Goal: Task Accomplishment & Management: Manage account settings

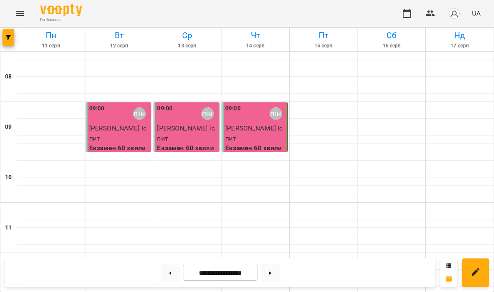
scroll to position [479, 0]
click at [272, 274] on button at bounding box center [270, 272] width 19 height 18
click at [272, 273] on button at bounding box center [270, 272] width 19 height 18
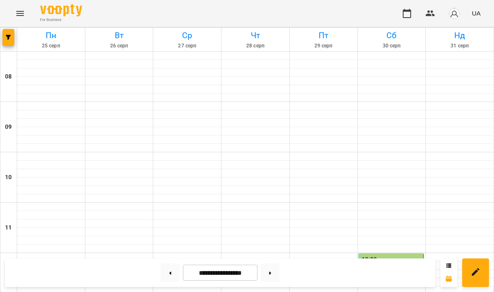
click at [173, 268] on button at bounding box center [170, 272] width 19 height 18
type input "**********"
select select "**********"
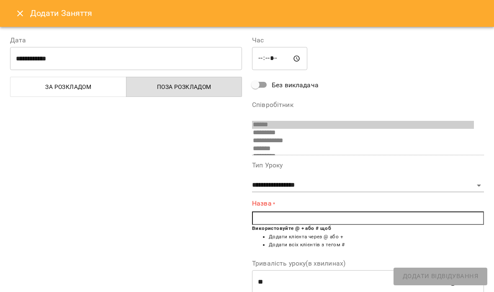
click at [26, 16] on button "Close" at bounding box center [20, 13] width 20 height 20
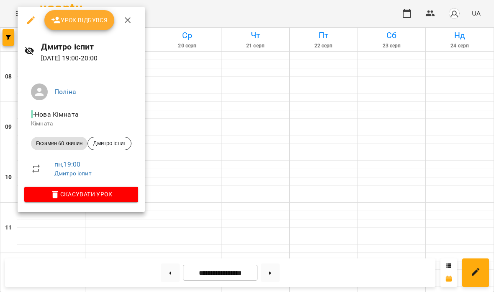
click at [189, 80] on div at bounding box center [247, 146] width 494 height 292
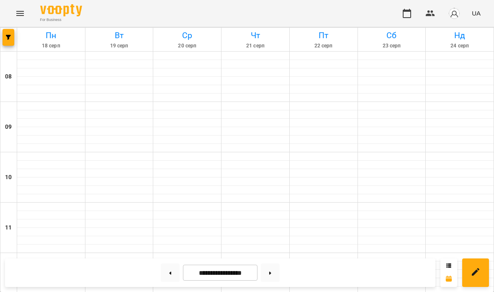
scroll to position [185, 0]
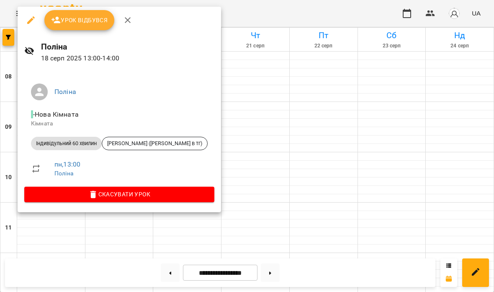
click at [84, 21] on span "Урок відбувся" at bounding box center [79, 20] width 57 height 10
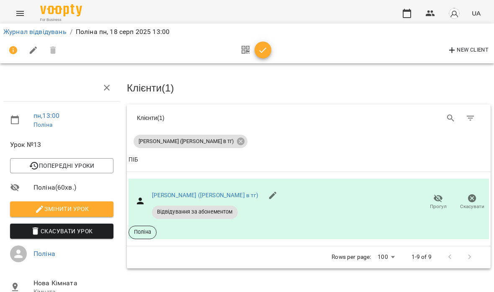
click at [52, 31] on link "Журнал відвідувань" at bounding box center [34, 32] width 63 height 8
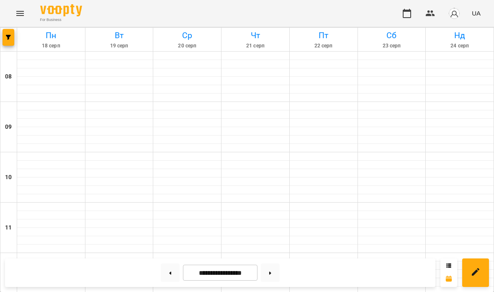
scroll to position [379, 0]
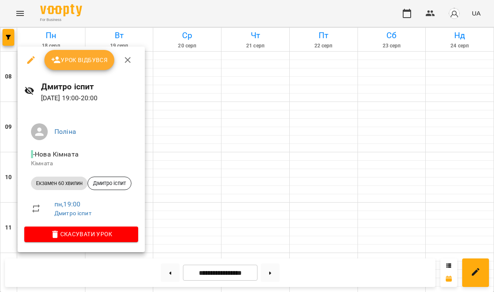
click at [83, 59] on span "Урок відбувся" at bounding box center [79, 60] width 57 height 10
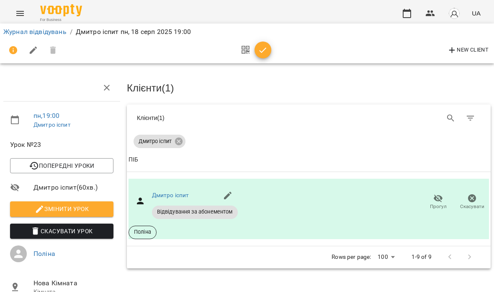
click at [265, 55] on button "button" at bounding box center [263, 49] width 17 height 17
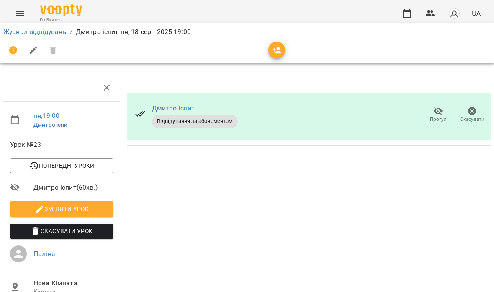
click at [47, 34] on link "Журнал відвідувань" at bounding box center [34, 32] width 63 height 8
